Goal: Check status: Check status

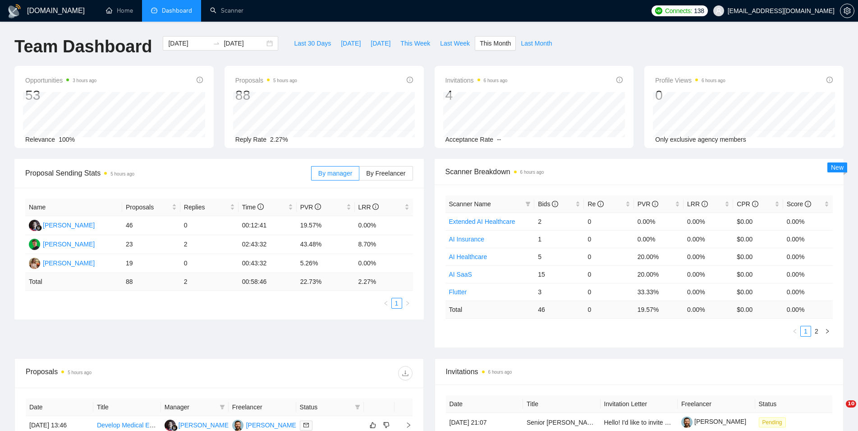
scroll to position [23, 0]
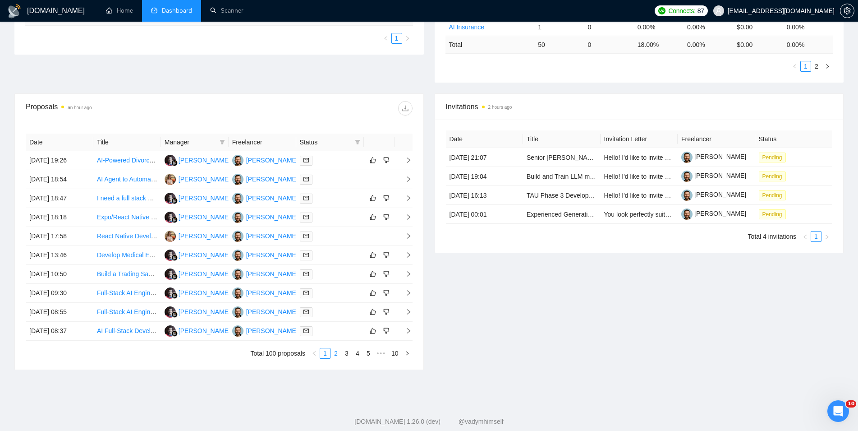
click at [338, 352] on link "2" at bounding box center [336, 353] width 10 height 10
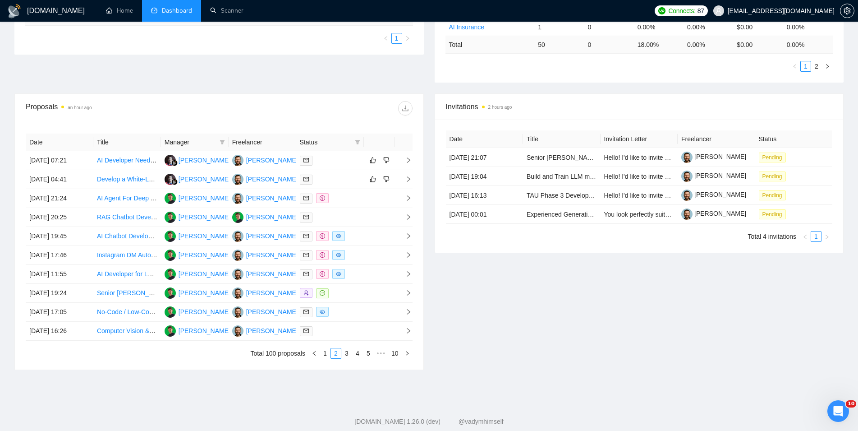
click at [327, 352] on link "1" at bounding box center [325, 353] width 10 height 10
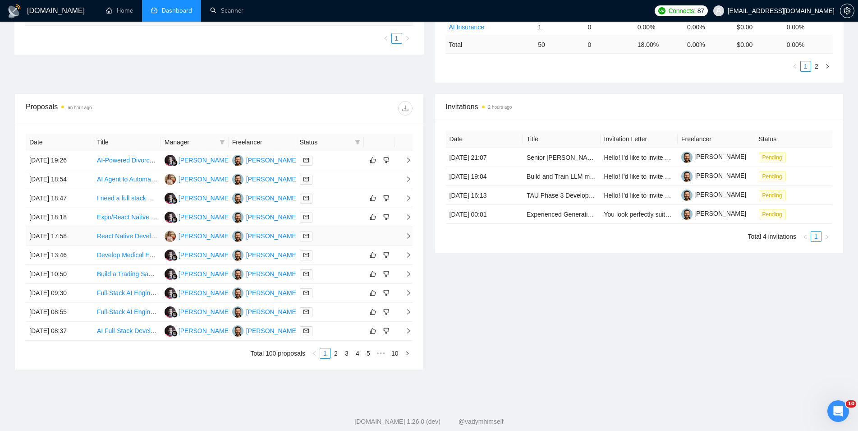
click at [86, 243] on td "08 Sep, 2025 17:58" at bounding box center [60, 236] width 68 height 19
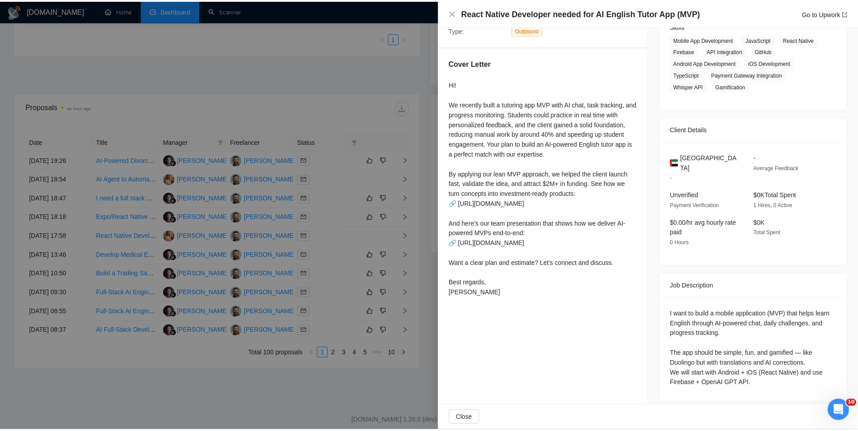
scroll to position [162, 0]
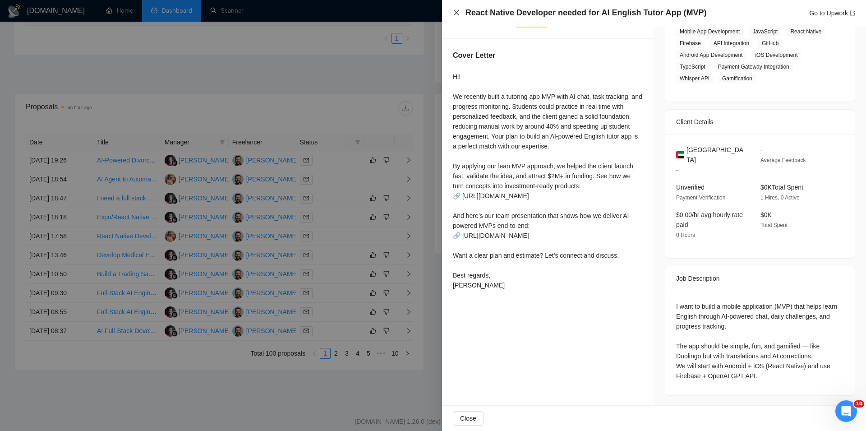
click at [456, 14] on icon "close" at bounding box center [456, 12] width 7 height 7
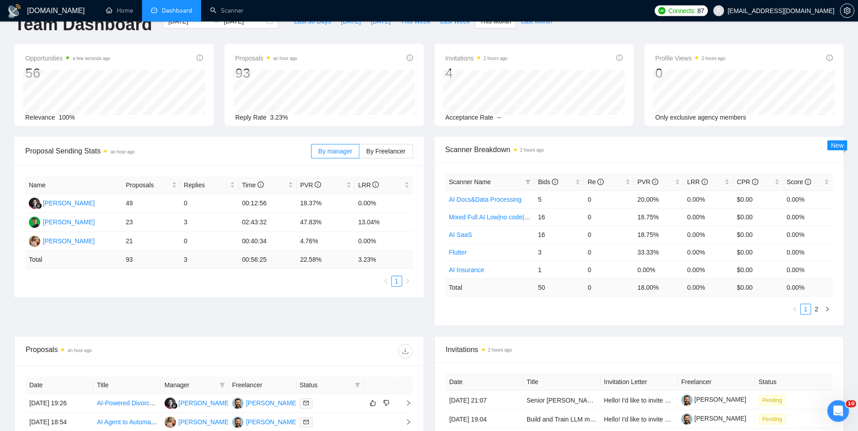
scroll to position [0, 0]
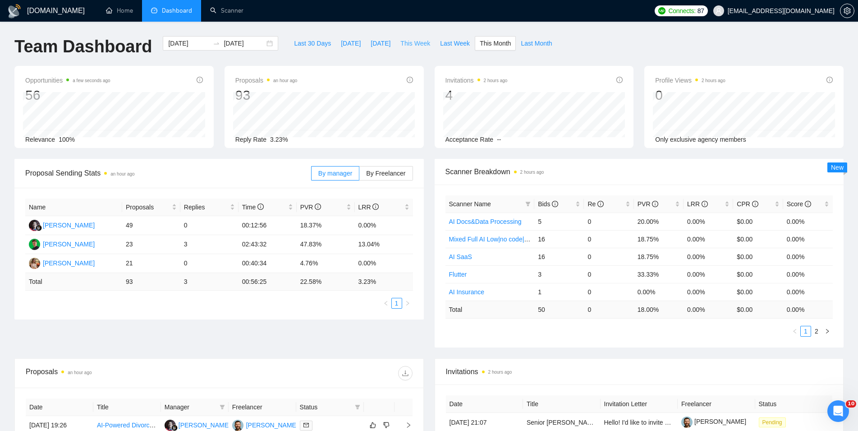
click at [418, 47] on span "This Week" at bounding box center [416, 43] width 30 height 10
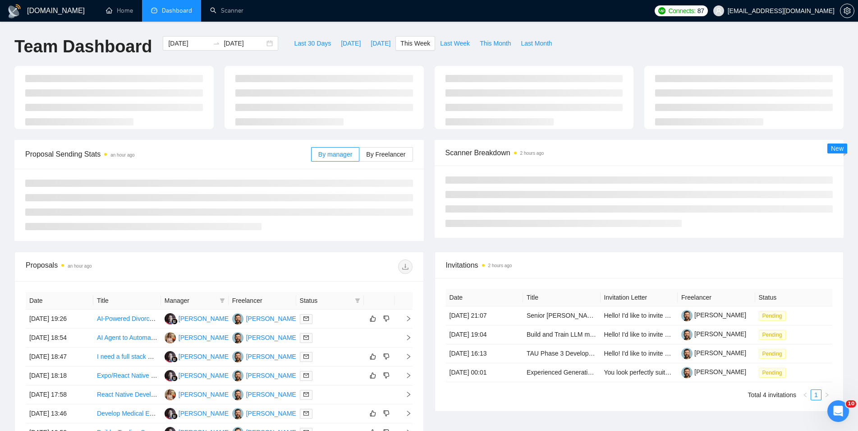
type input "2025-09-08"
type input "2025-09-14"
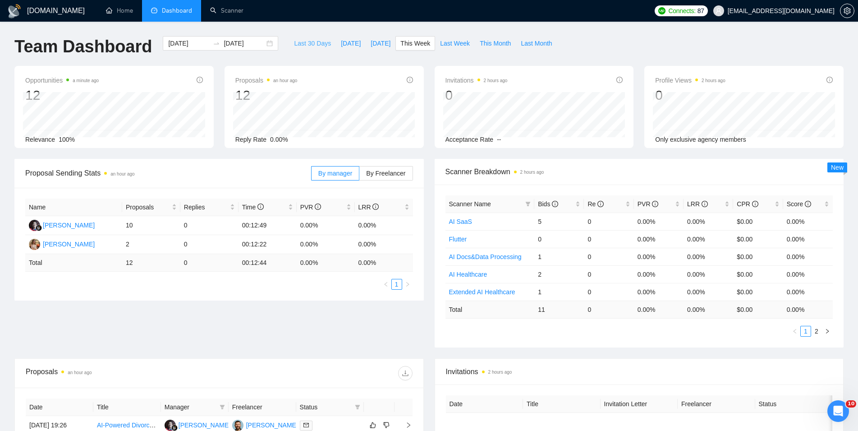
click at [294, 47] on span "Last 30 Days" at bounding box center [312, 43] width 37 height 10
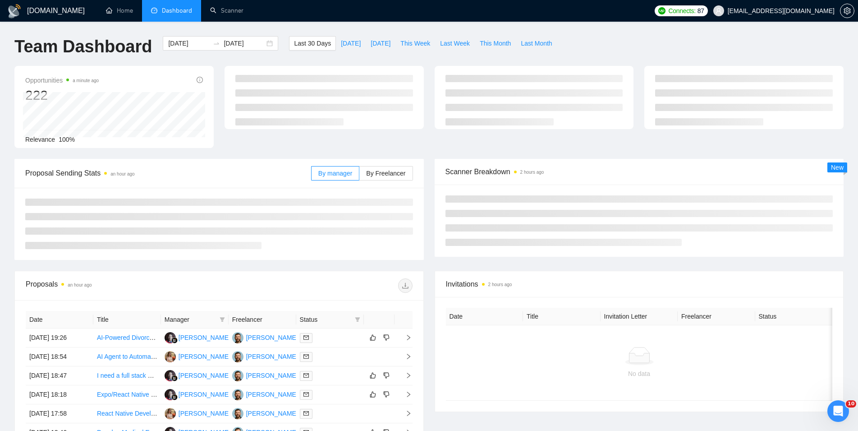
type input "2025-08-09"
type input "2025-09-08"
